Goal: Task Accomplishment & Management: Manage account settings

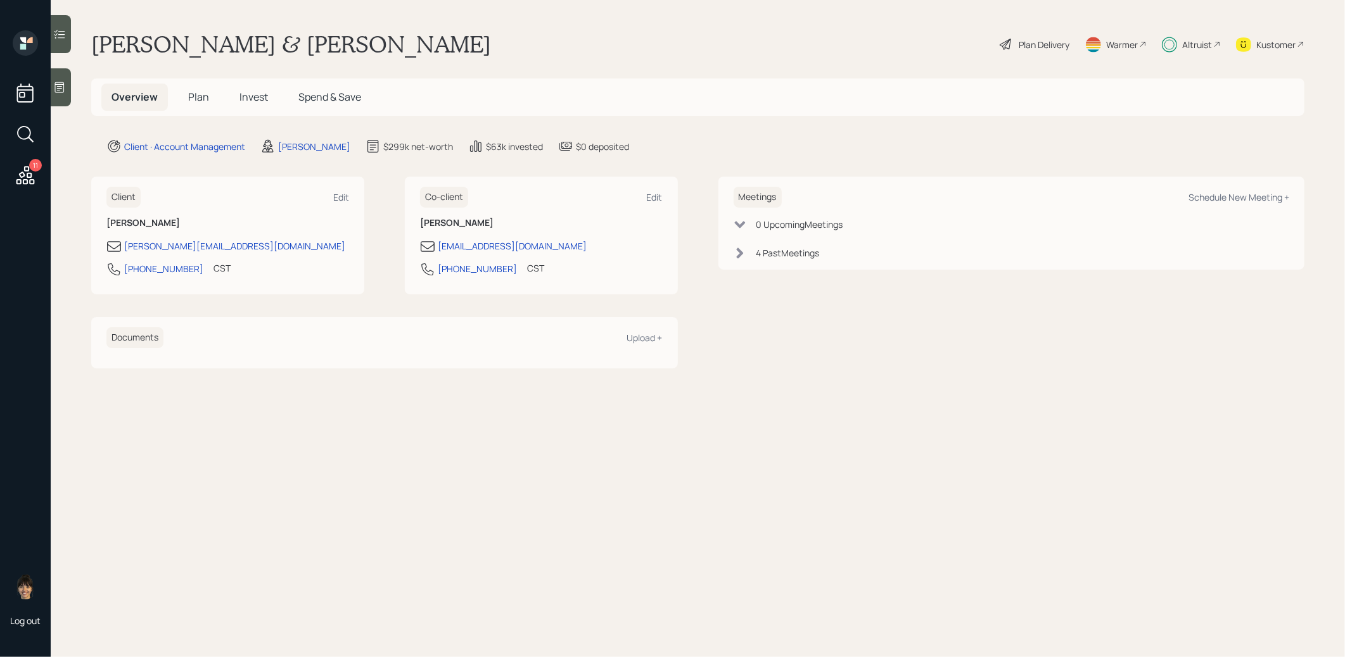
click at [260, 98] on span "Invest" at bounding box center [253, 97] width 29 height 14
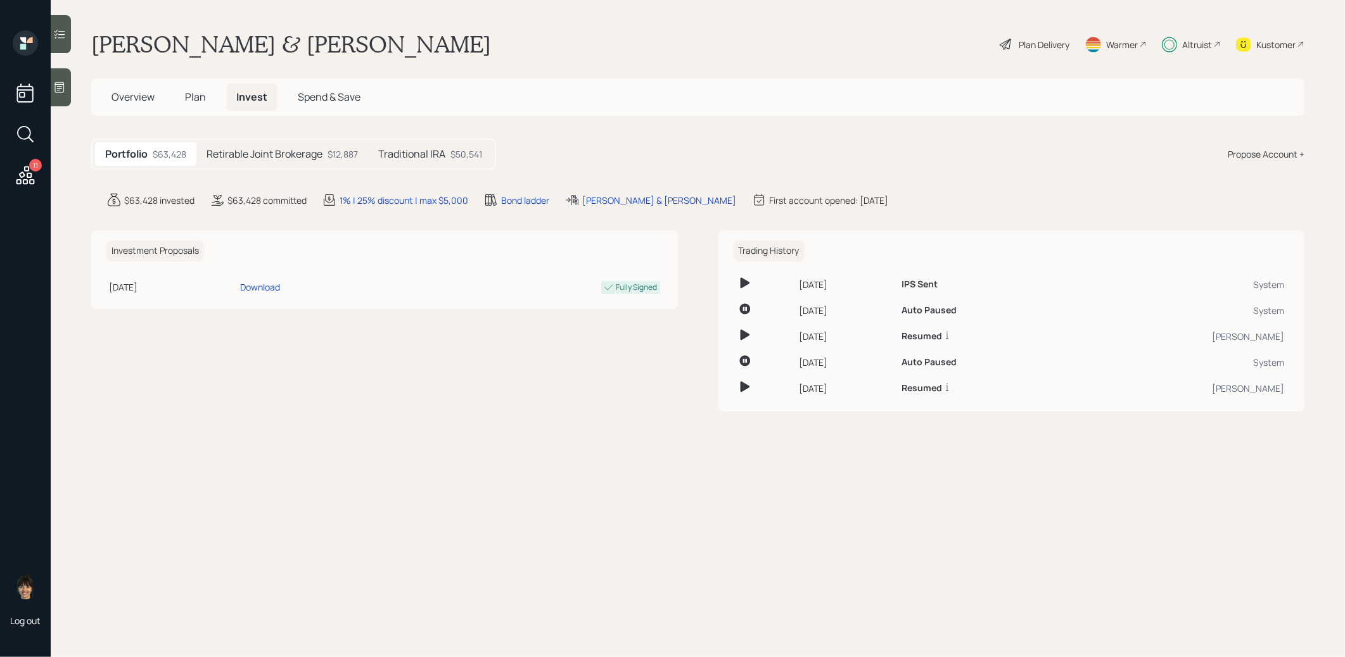
click at [283, 157] on h5 "Retirable Joint Brokerage" at bounding box center [264, 154] width 116 height 12
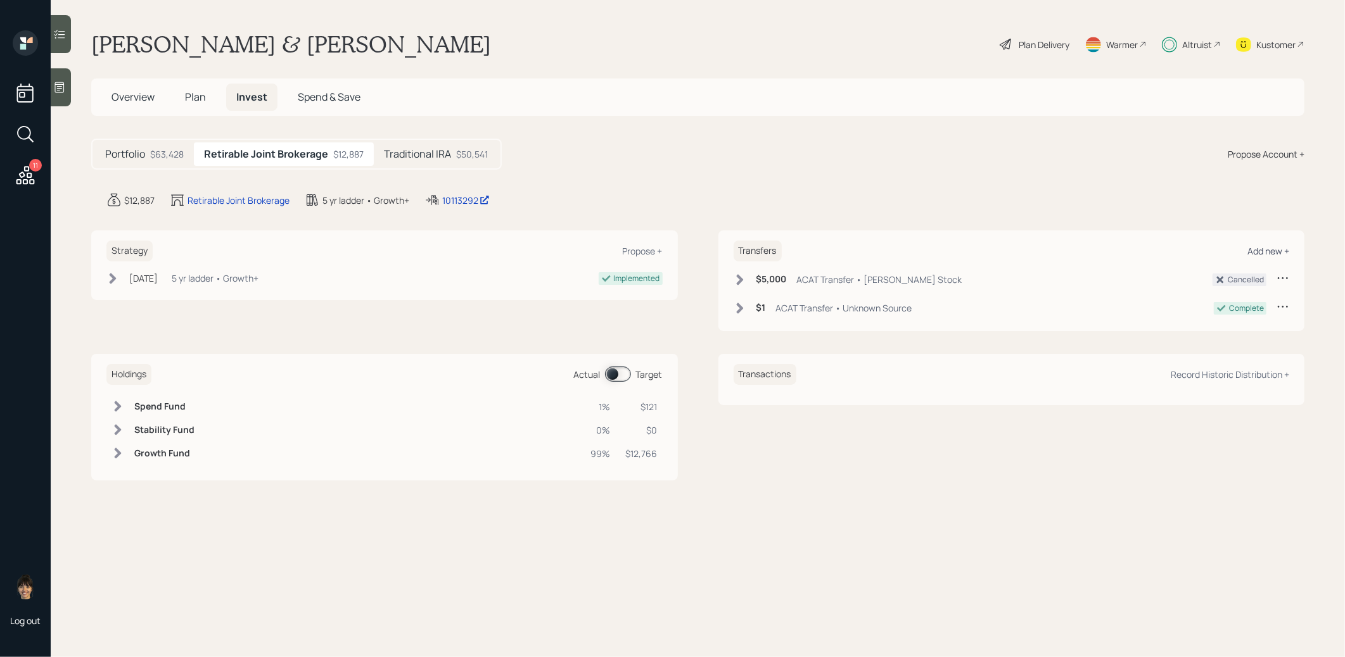
click at [1265, 252] on div "Add new +" at bounding box center [1268, 251] width 42 height 12
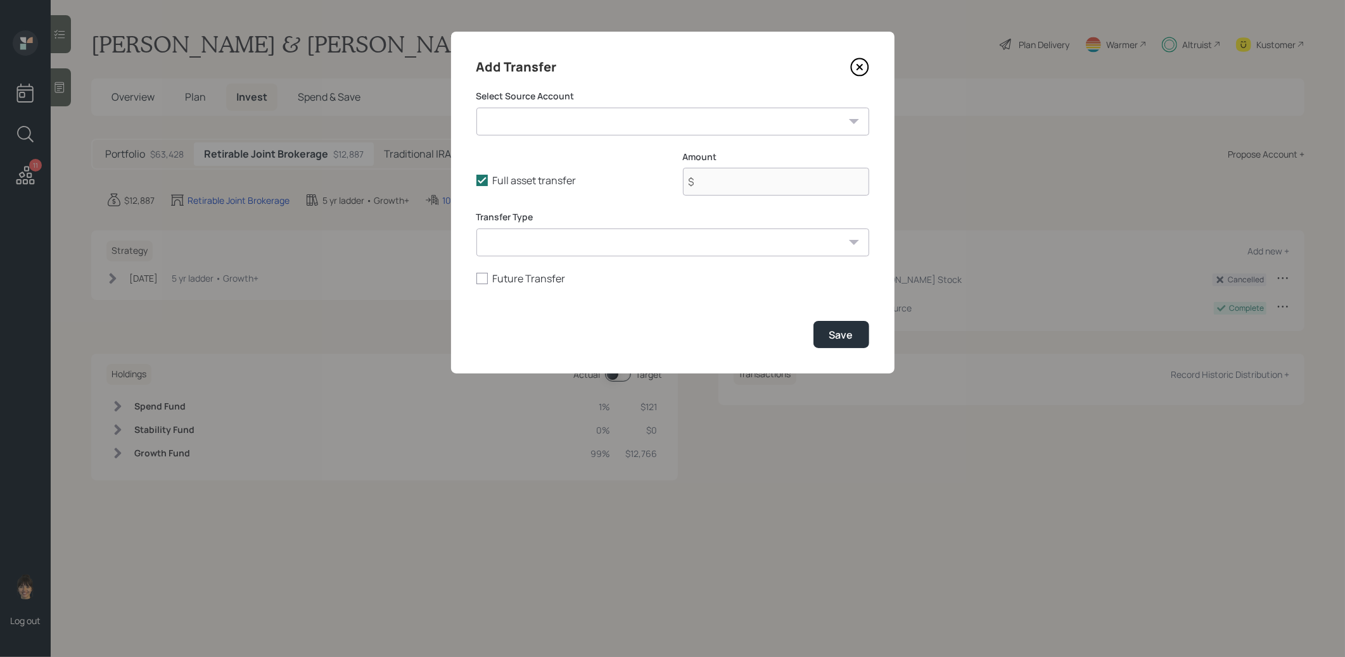
click at [657, 115] on select "[PERSON_NAME] Stock ($5,000 | Taxable Investment) Savings and CD's ($25,000 | T…" at bounding box center [672, 122] width 393 height 28
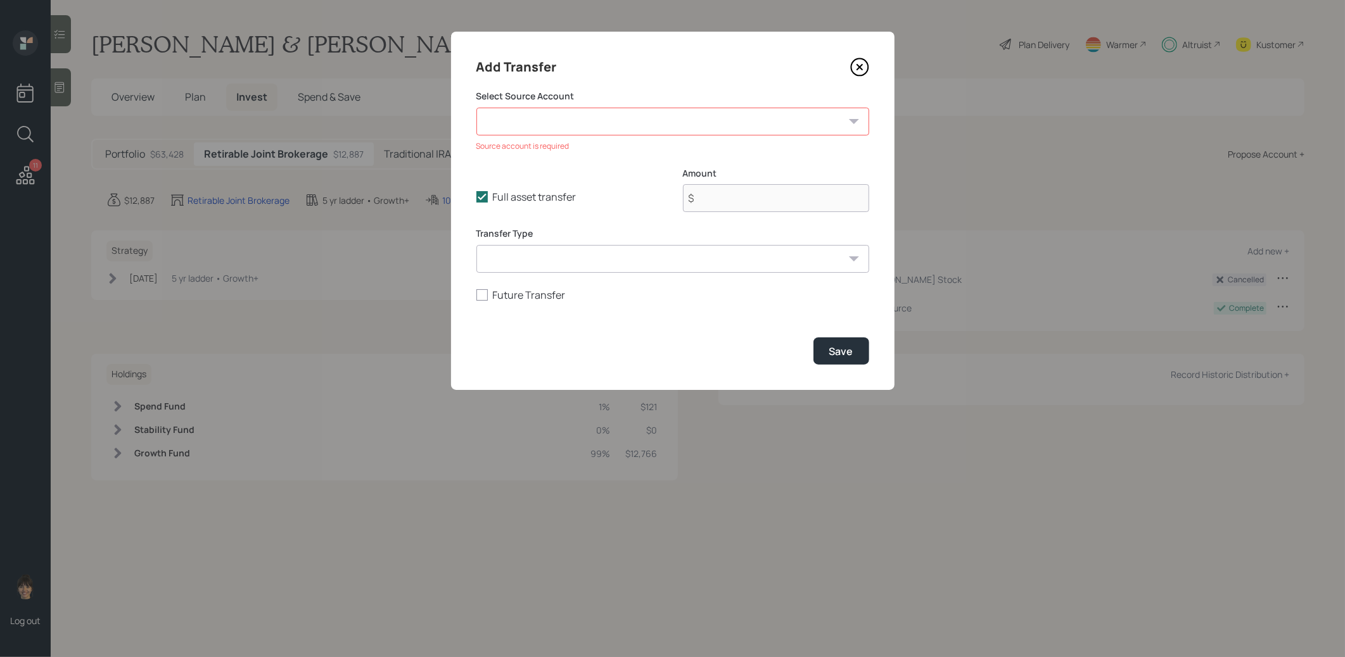
click at [862, 63] on icon at bounding box center [859, 67] width 19 height 19
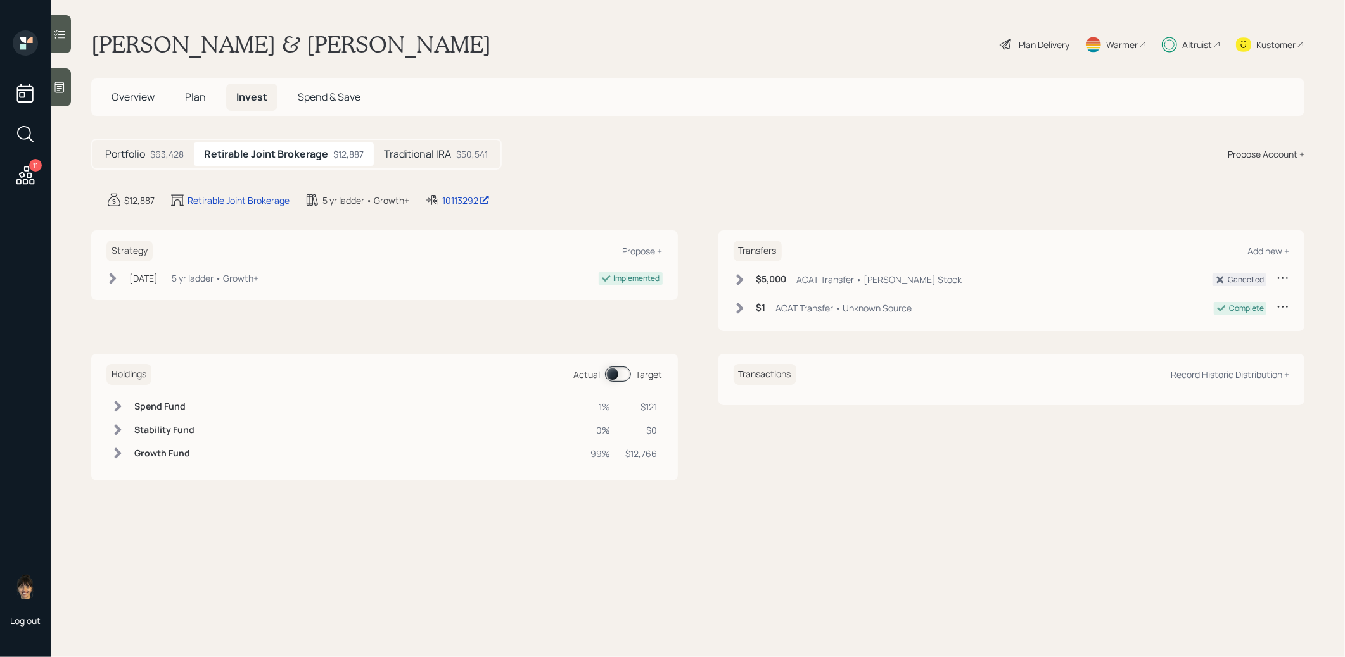
click at [196, 96] on span "Plan" at bounding box center [195, 97] width 21 height 14
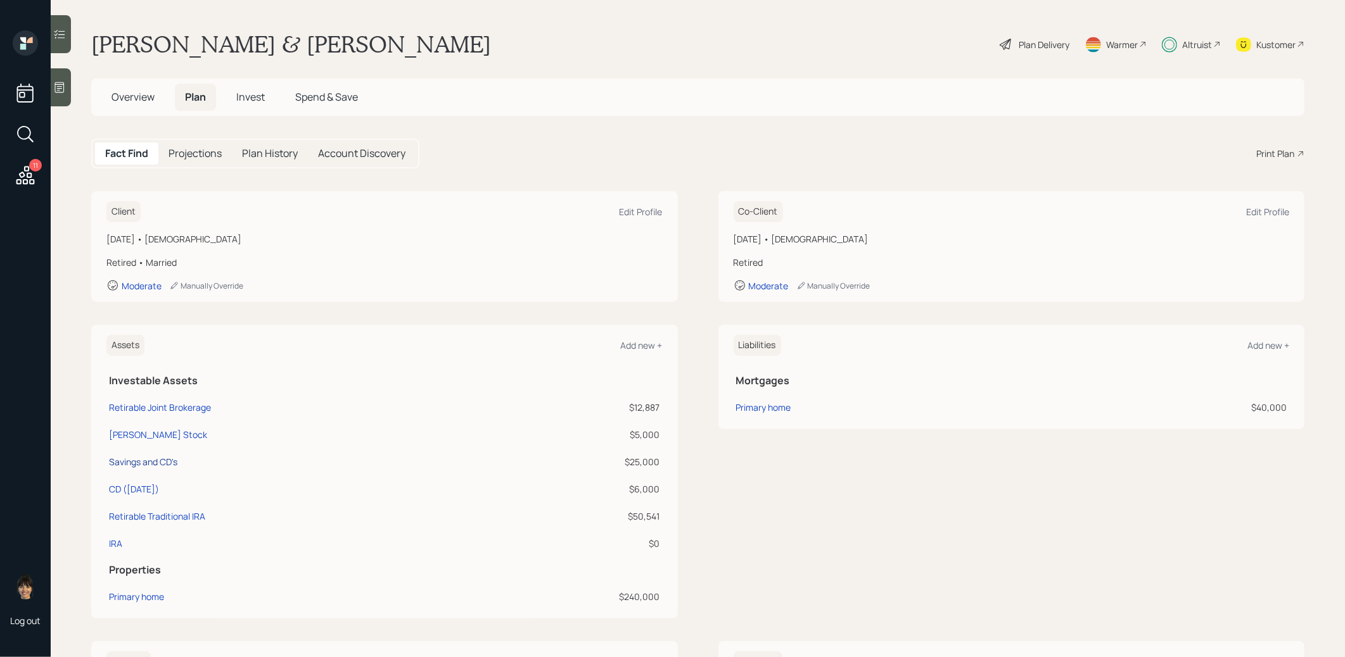
click at [161, 462] on div "Savings and CD's" at bounding box center [143, 461] width 68 height 13
select select "taxable"
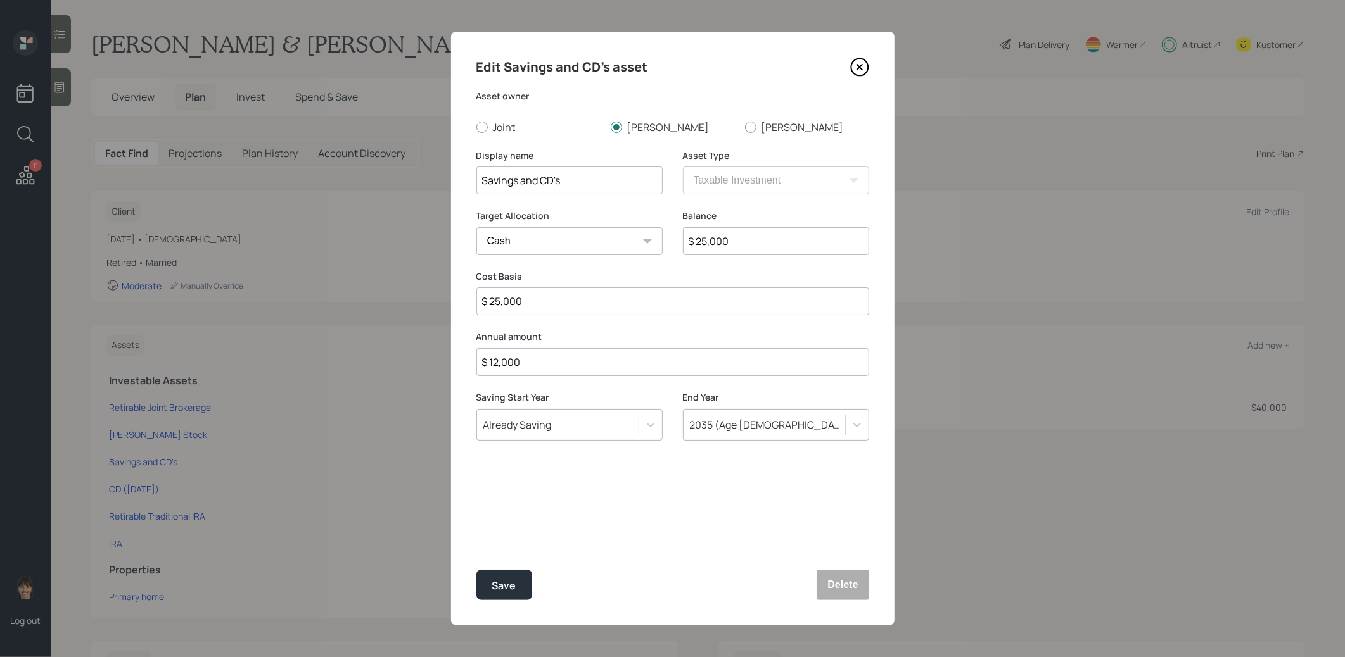
click at [780, 242] on input "$ 25,000" at bounding box center [776, 241] width 186 height 28
type input "$ 5"
type input "$ 50"
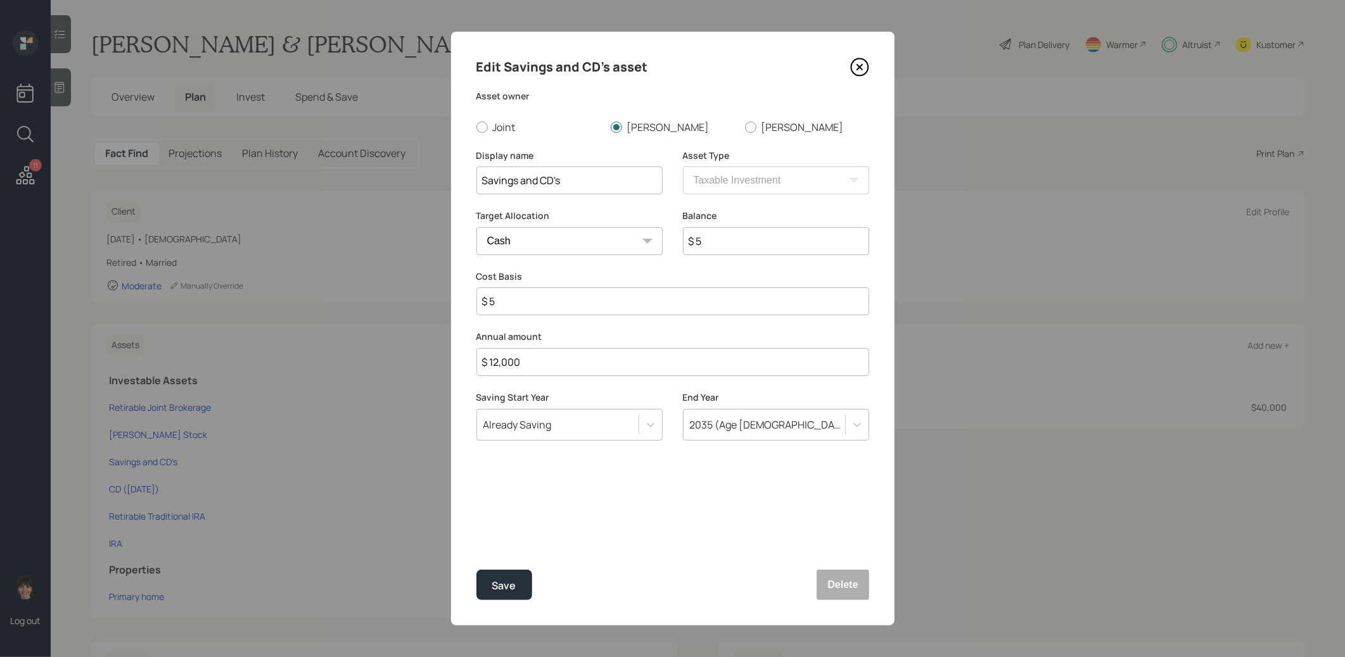
type input "$ 50"
type input "$ 500"
type input "$ 5,000"
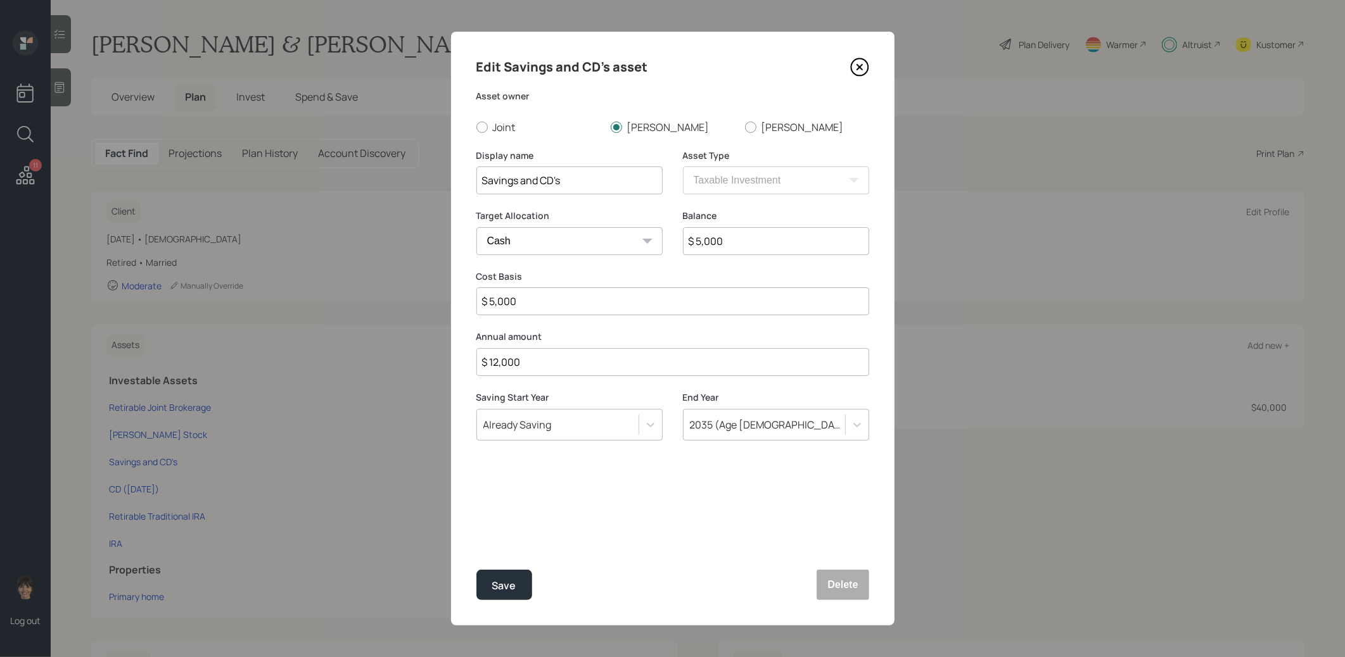
type input "$ 50,000"
click at [493, 580] on div "Save" at bounding box center [504, 586] width 24 height 17
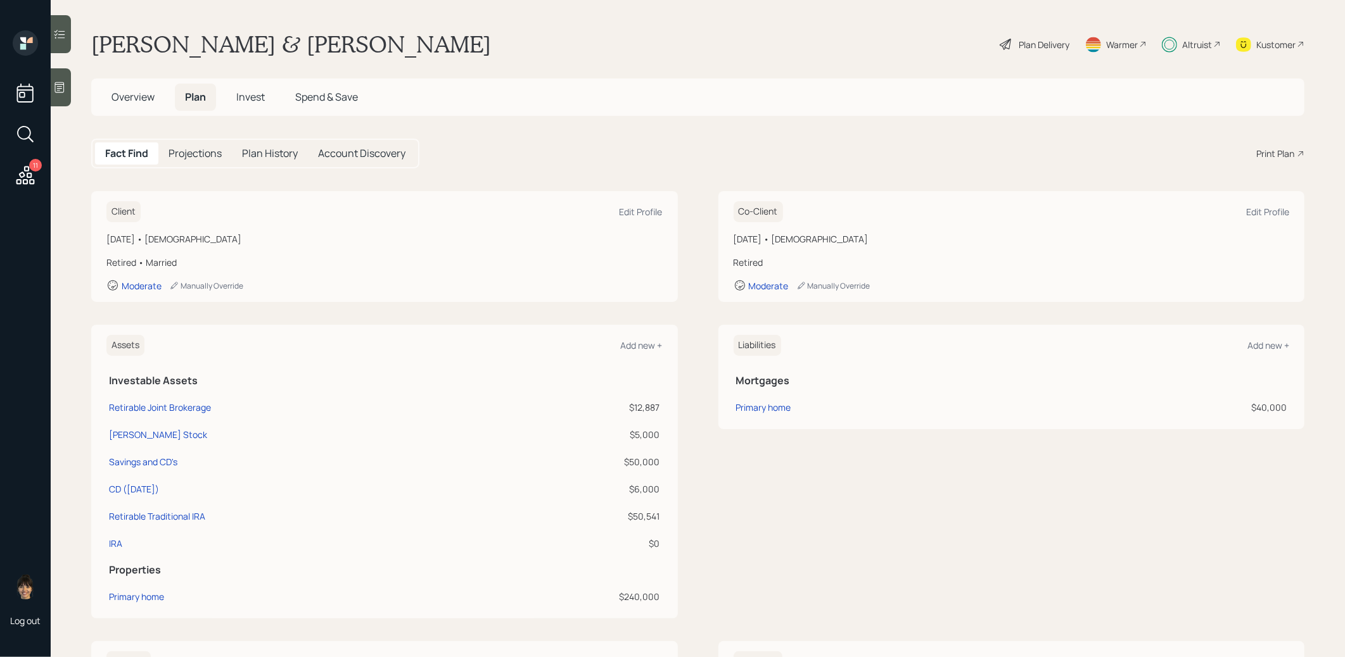
click at [118, 96] on span "Overview" at bounding box center [132, 97] width 43 height 14
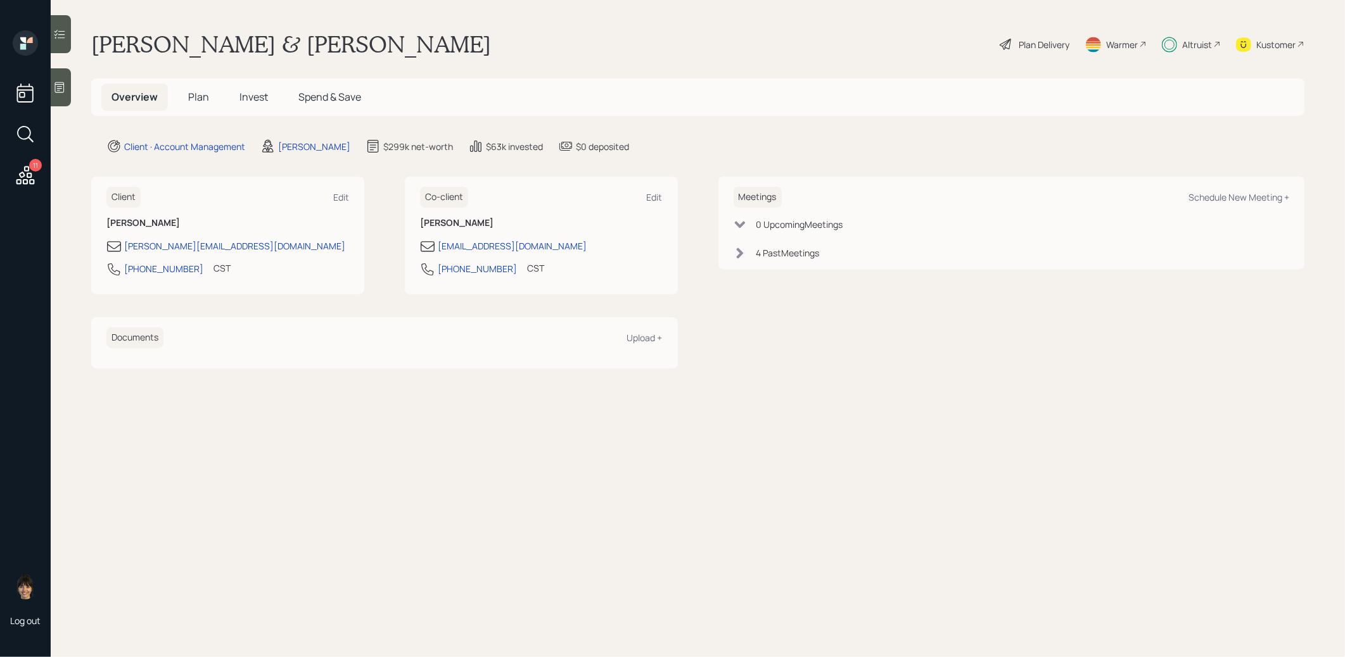
click at [253, 92] on span "Invest" at bounding box center [253, 97] width 29 height 14
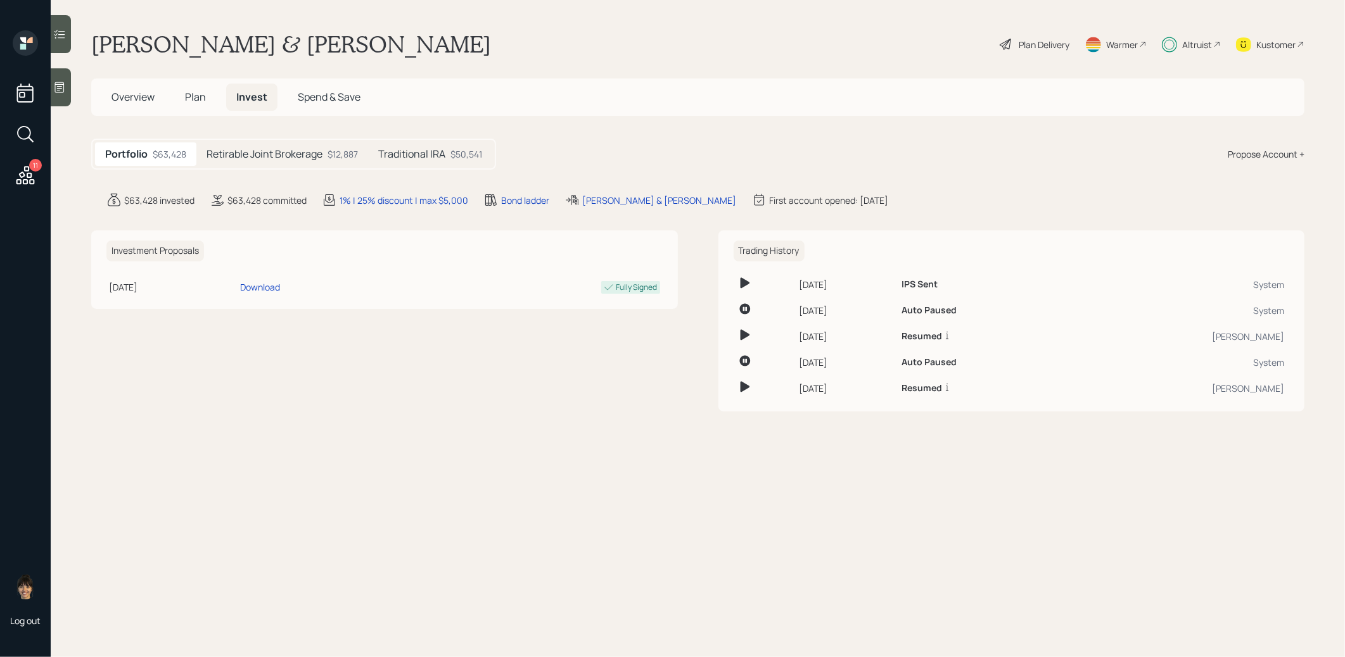
click at [278, 158] on h5 "Retirable Joint Brokerage" at bounding box center [264, 154] width 116 height 12
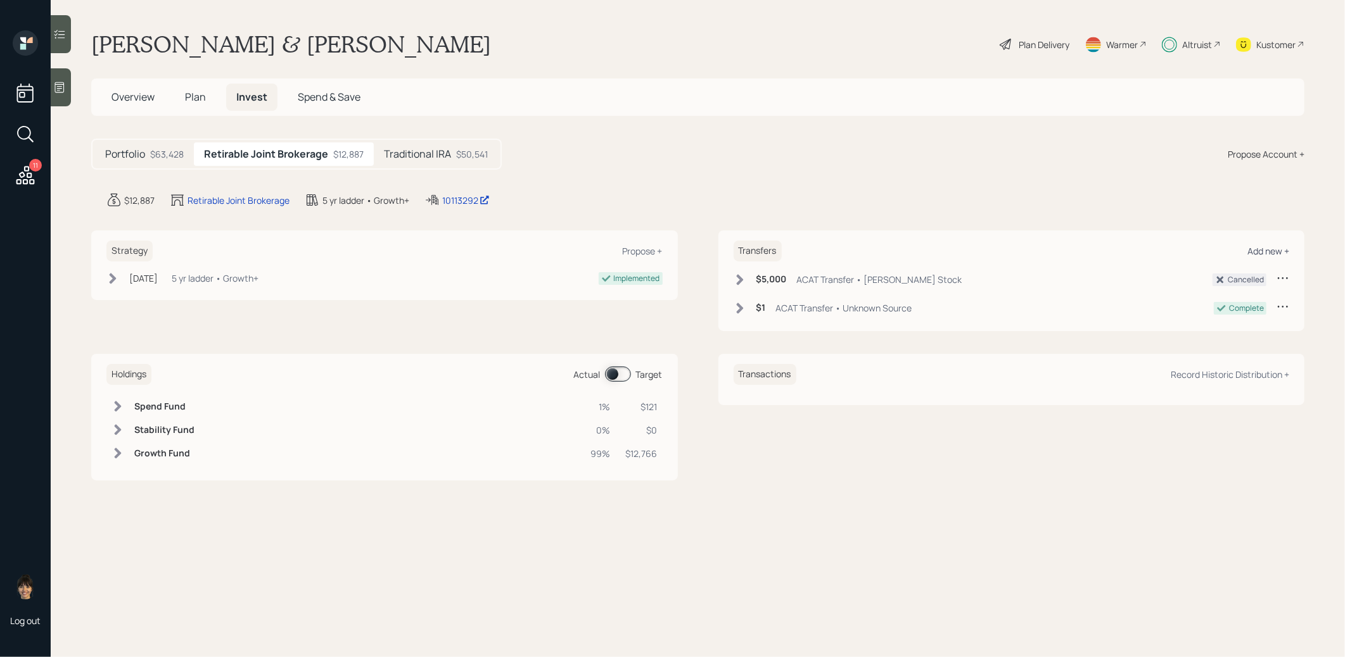
click at [1261, 247] on div "Add new +" at bounding box center [1268, 251] width 42 height 12
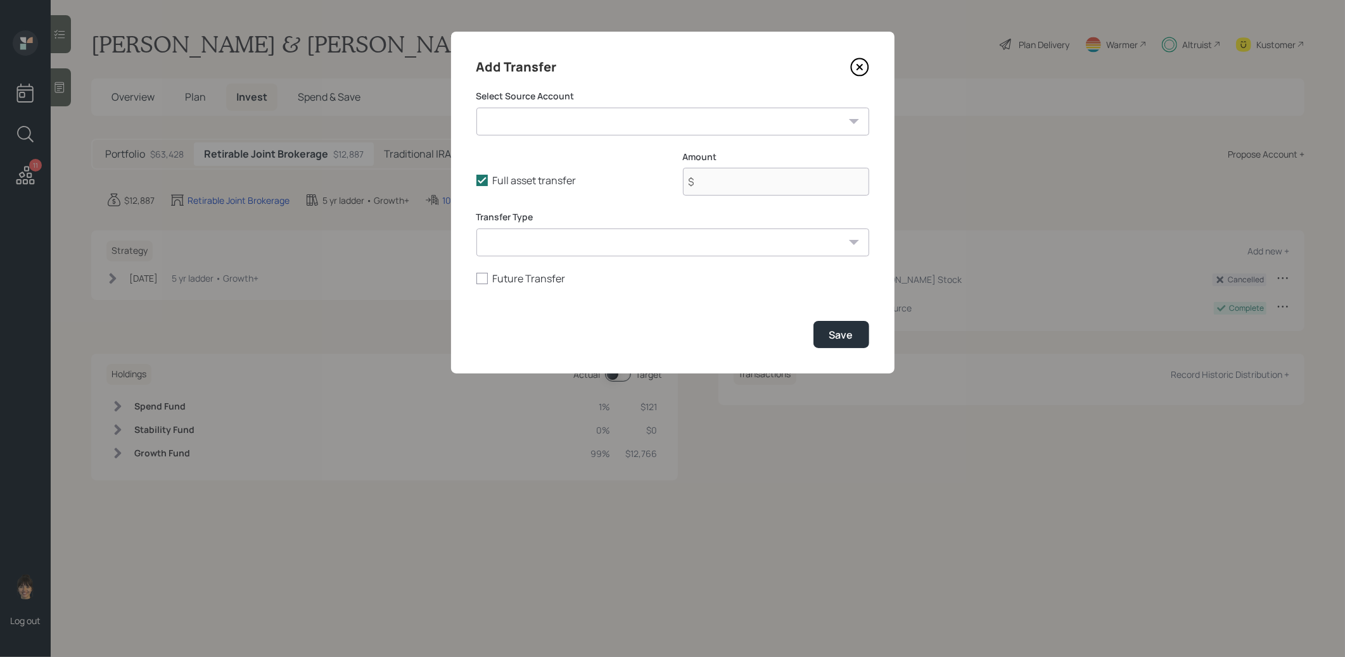
click at [661, 112] on select "[PERSON_NAME] Stock ($5,000 | Taxable Investment) Savings and CD's ($50,000 | T…" at bounding box center [672, 122] width 393 height 28
select select "6fdd85e3-23de-4401-9fe6-128bd397ce16"
click at [476, 108] on select "[PERSON_NAME] Stock ($5,000 | Taxable Investment) Savings and CD's ($50,000 | T…" at bounding box center [672, 122] width 393 height 28
type input "$ 50,000"
click at [480, 180] on icon at bounding box center [481, 180] width 11 height 11
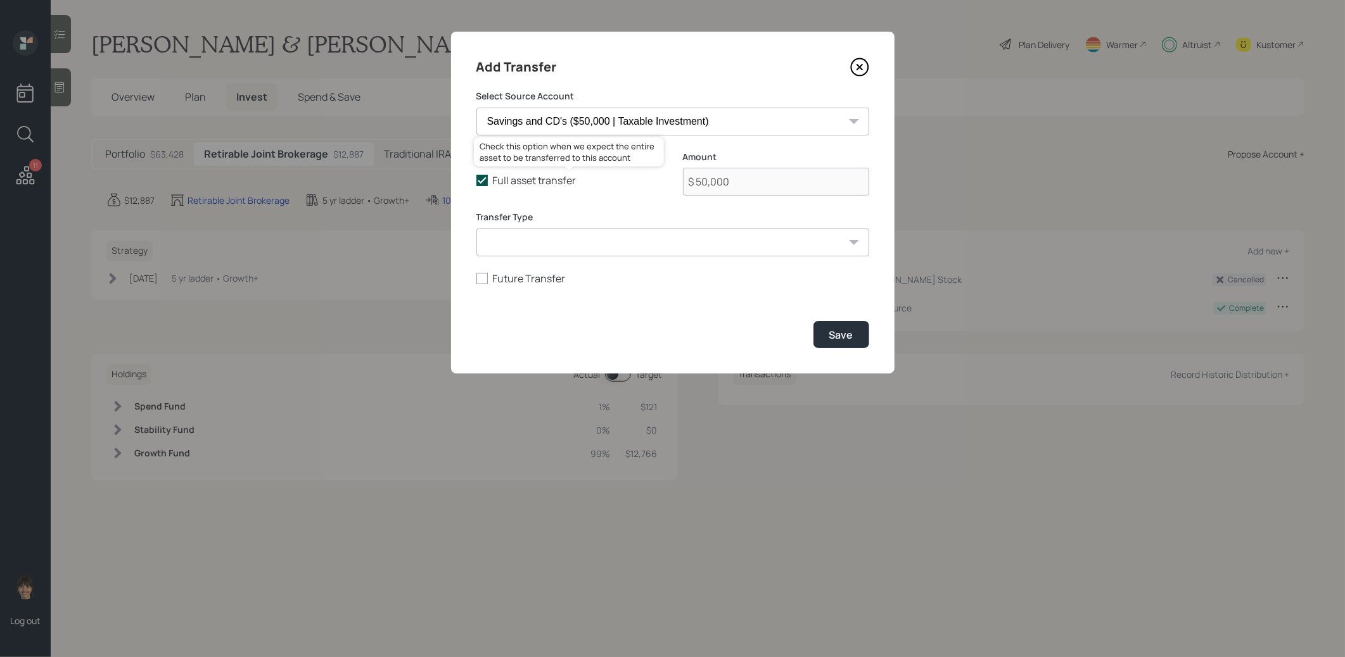
click at [476, 181] on input "Full asset transfer" at bounding box center [476, 181] width 1 height 1
checkbox input "false"
click at [755, 179] on input "$ 50,000" at bounding box center [776, 182] width 186 height 28
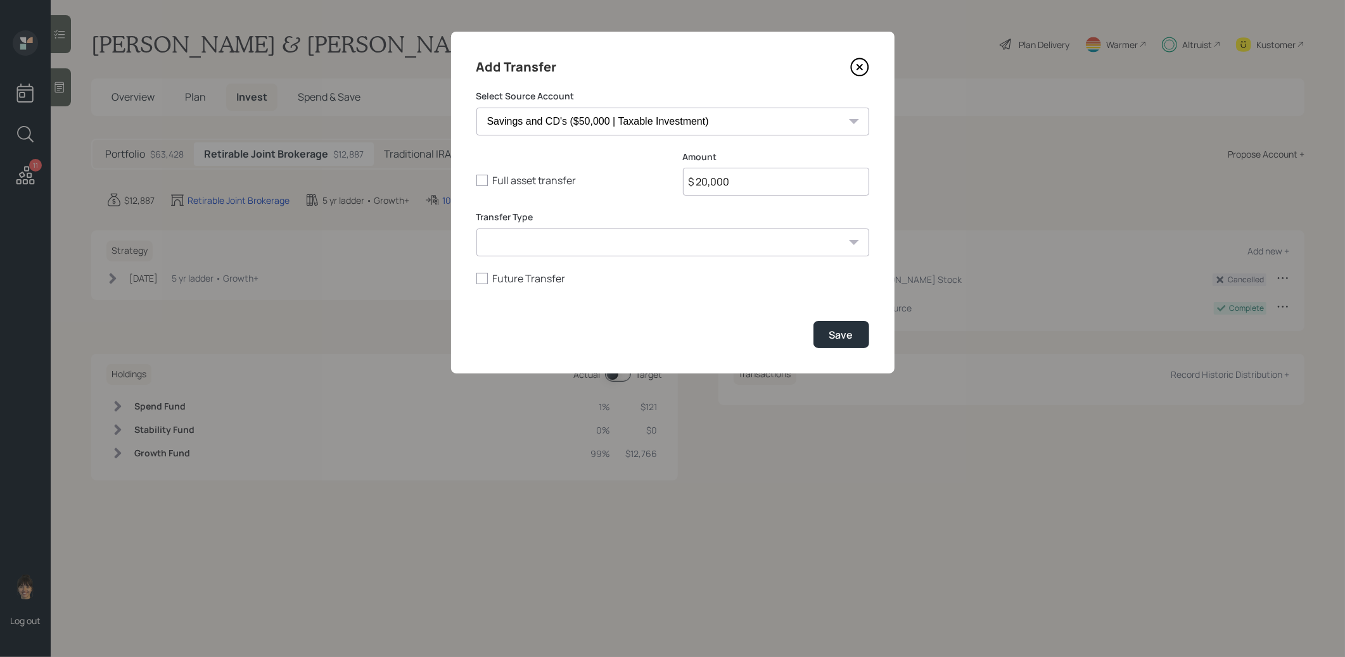
type input "$ 20,000"
click at [623, 248] on select "ACAT Transfer Non ACAT Transfer Capitalize Rollover Rollover Deposit" at bounding box center [672, 243] width 393 height 28
click at [476, 229] on select "ACAT Transfer Non ACAT Transfer Capitalize Rollover Rollover Deposit" at bounding box center [672, 243] width 393 height 28
click at [605, 250] on select "ACAT Transfer Non ACAT Transfer Capitalize Rollover Rollover Deposit" at bounding box center [672, 243] width 393 height 28
select select "deposit"
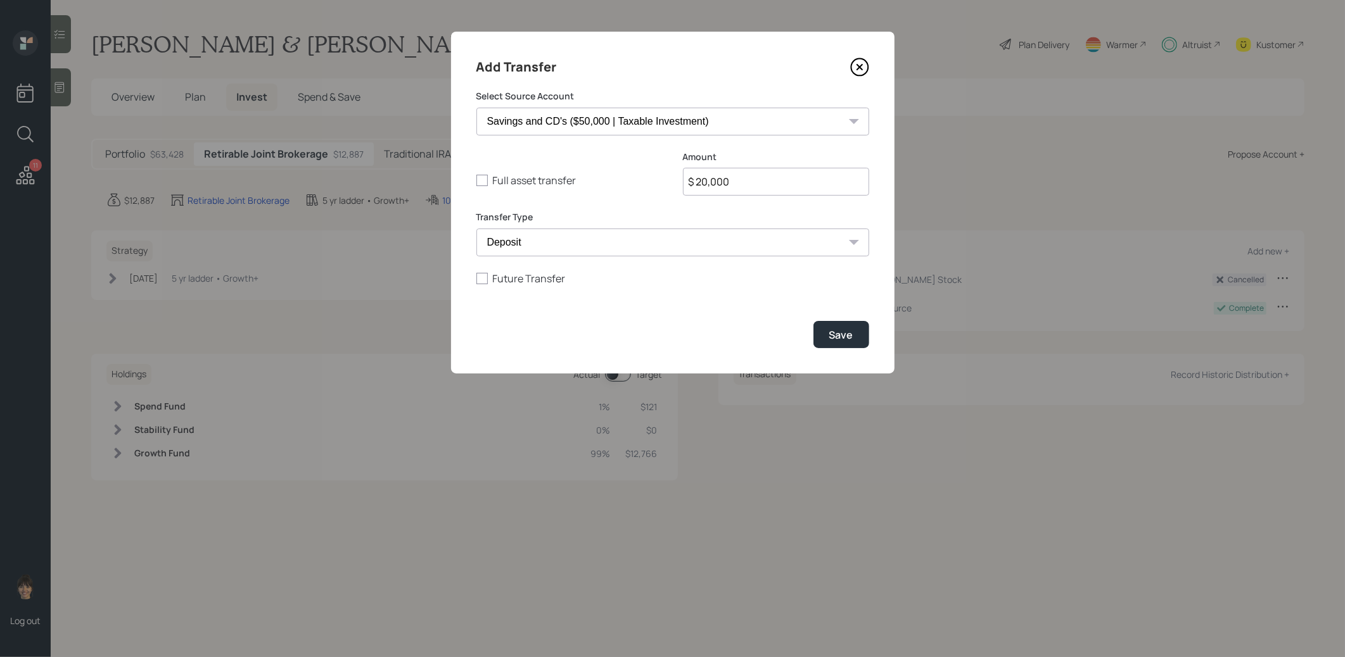
click at [476, 229] on select "ACAT Transfer Non ACAT Transfer Capitalize Rollover Rollover Deposit" at bounding box center [672, 243] width 393 height 28
click at [846, 335] on div "Save" at bounding box center [841, 335] width 24 height 14
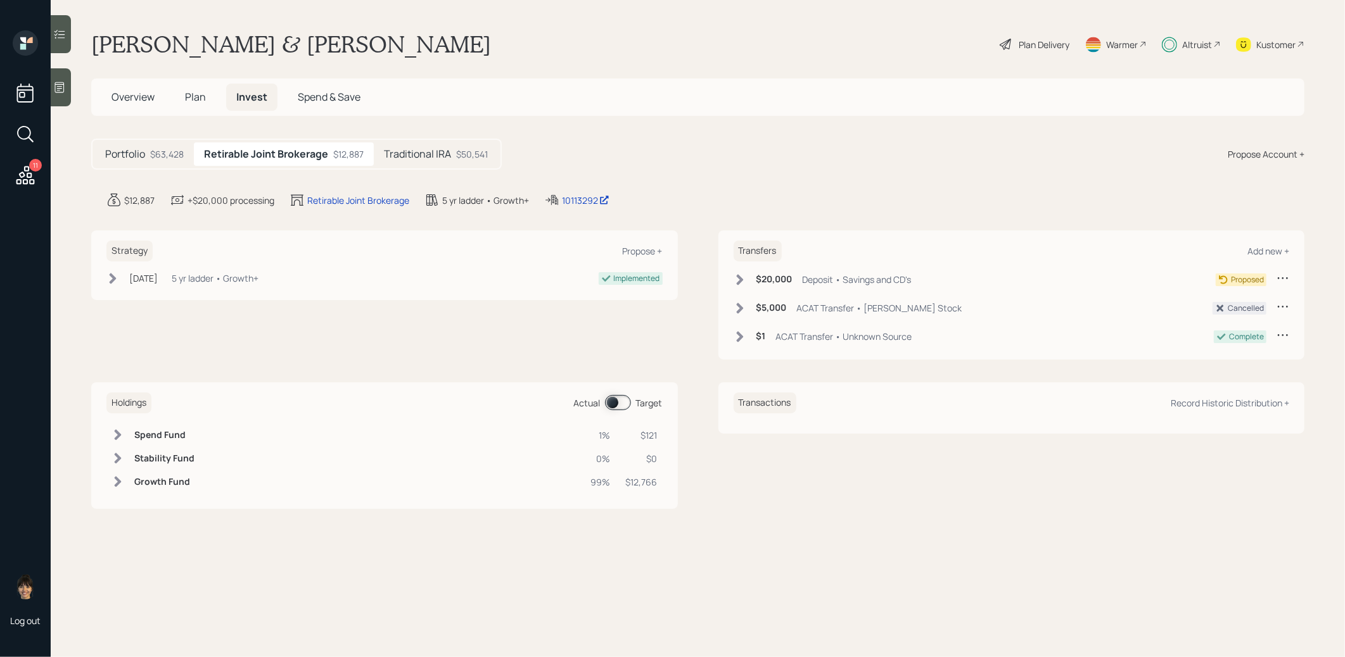
click at [737, 277] on icon at bounding box center [740, 280] width 13 height 13
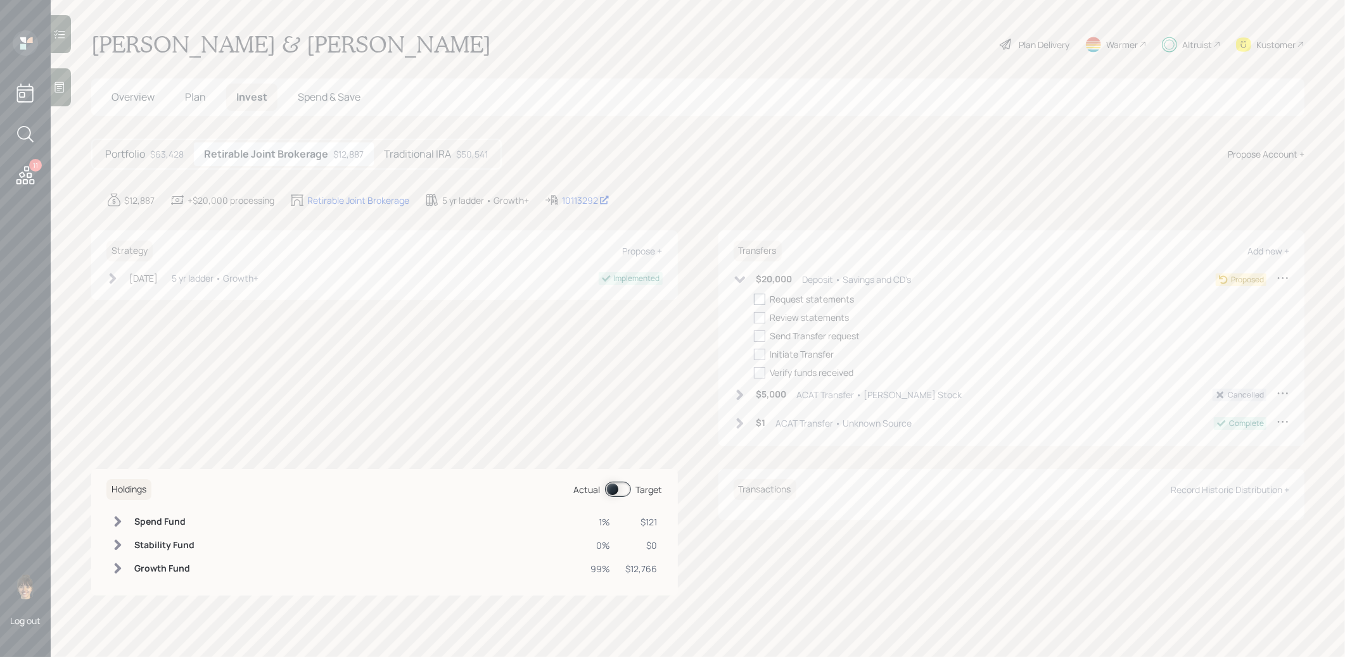
click at [761, 298] on div at bounding box center [759, 299] width 11 height 11
click at [754, 299] on input "checkbox" at bounding box center [753, 299] width 1 height 1
checkbox input "true"
click at [761, 313] on div at bounding box center [759, 317] width 11 height 11
click at [754, 317] on input "checkbox" at bounding box center [753, 317] width 1 height 1
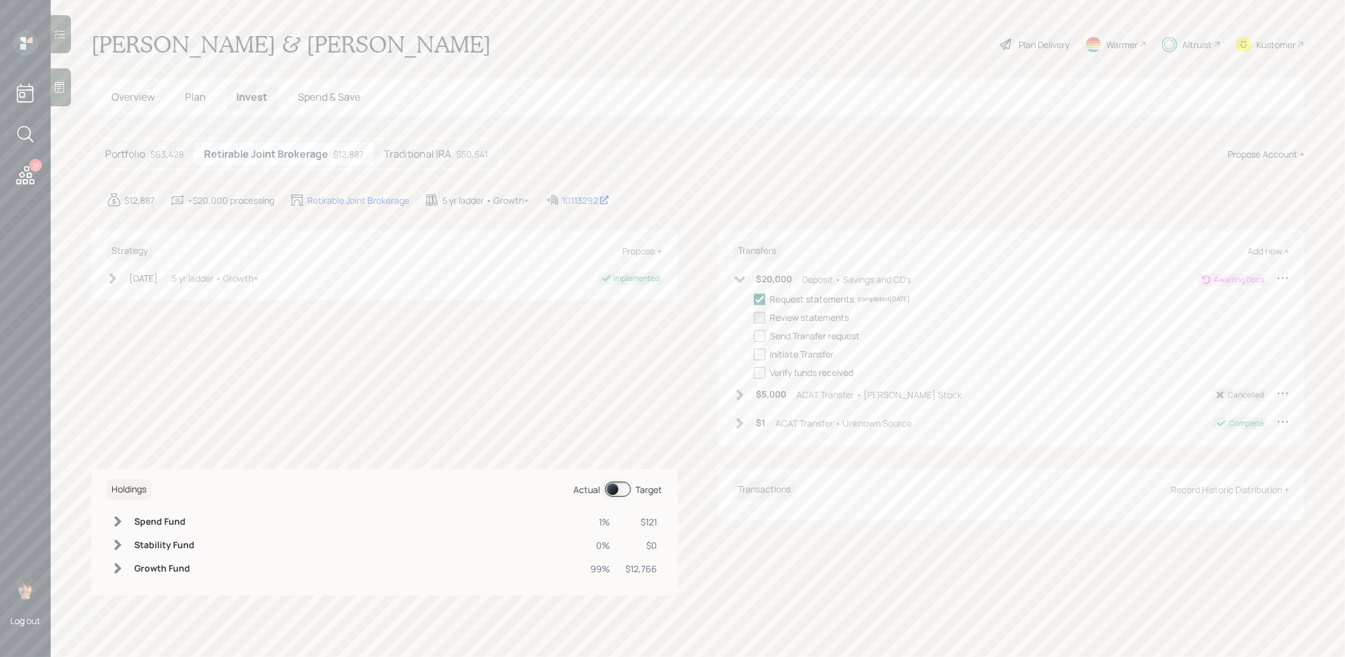
checkbox input "true"
click at [759, 334] on div at bounding box center [759, 336] width 11 height 11
click at [754, 336] on input "checkbox" at bounding box center [753, 336] width 1 height 1
checkbox input "true"
click at [759, 351] on div at bounding box center [759, 354] width 11 height 11
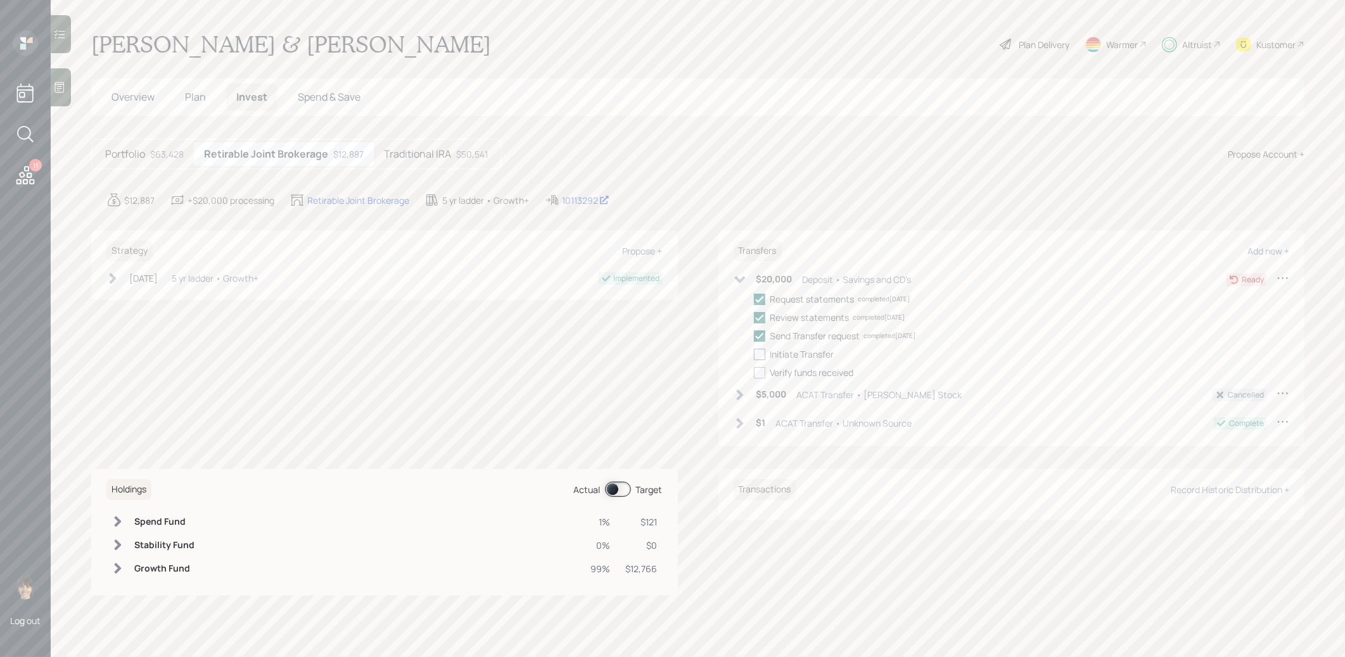
click at [754, 354] on input "checkbox" at bounding box center [753, 354] width 1 height 1
checkbox input "true"
